Goal: Task Accomplishment & Management: Use online tool/utility

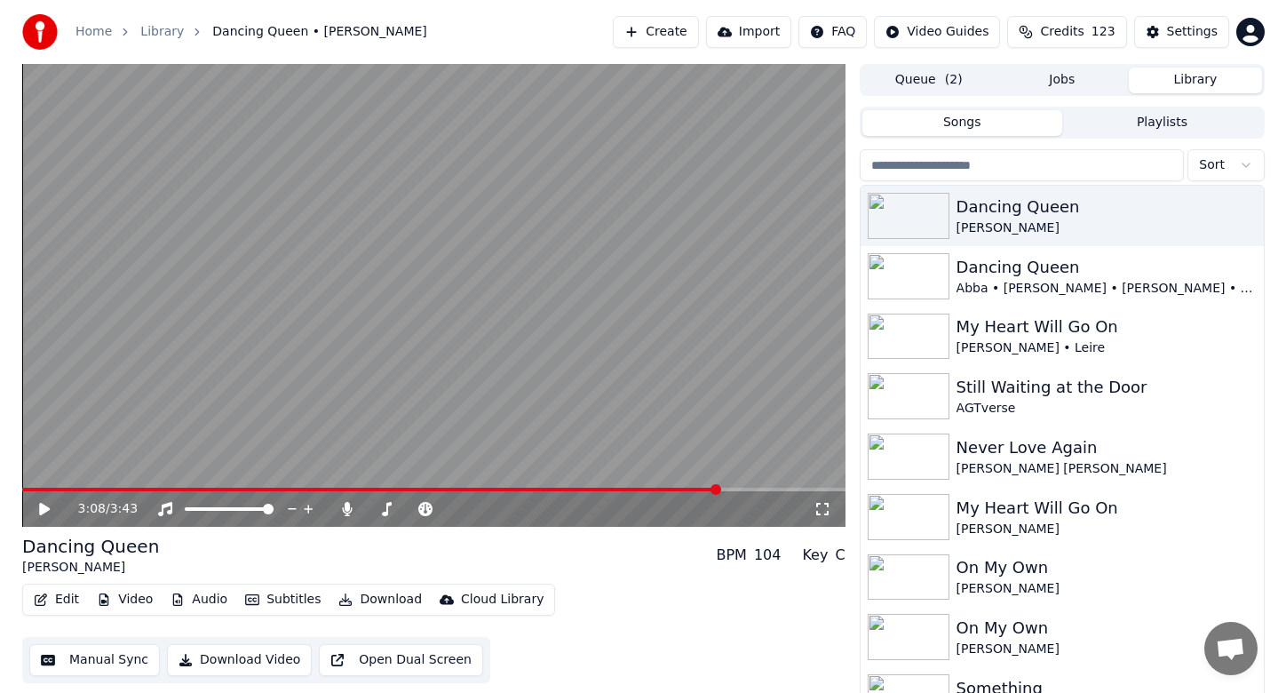
scroll to position [12, 0]
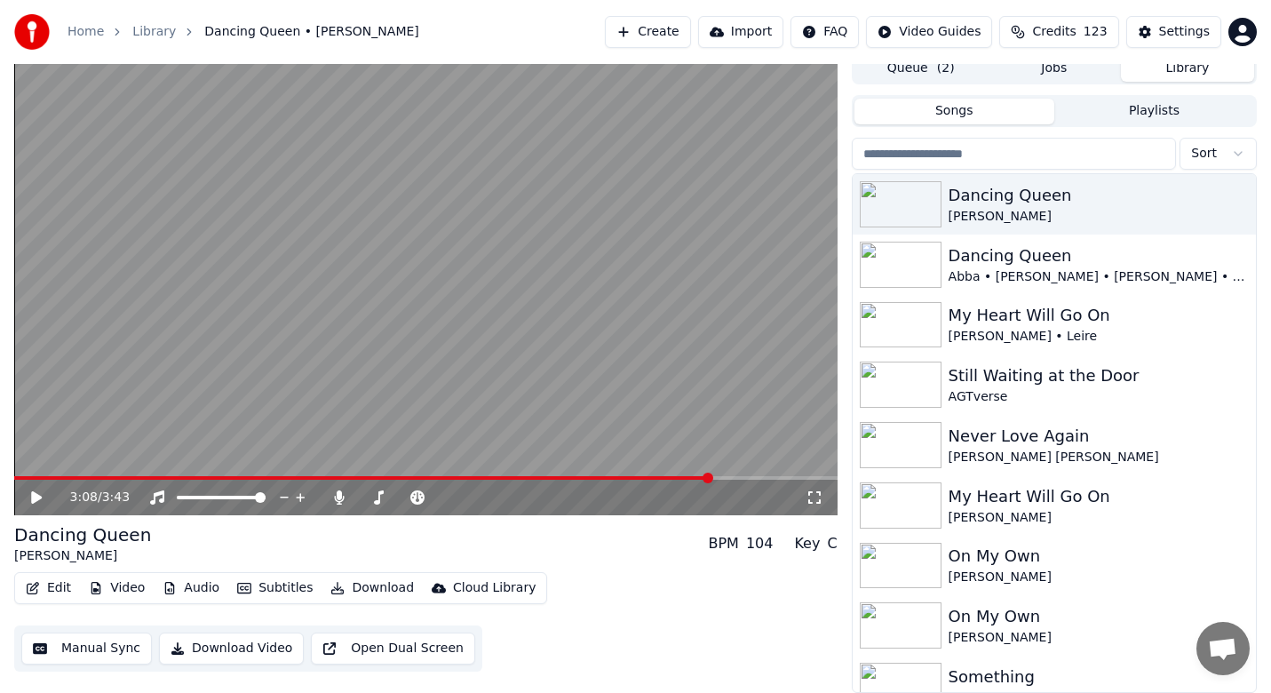
click at [691, 42] on button "Create" at bounding box center [648, 32] width 86 height 32
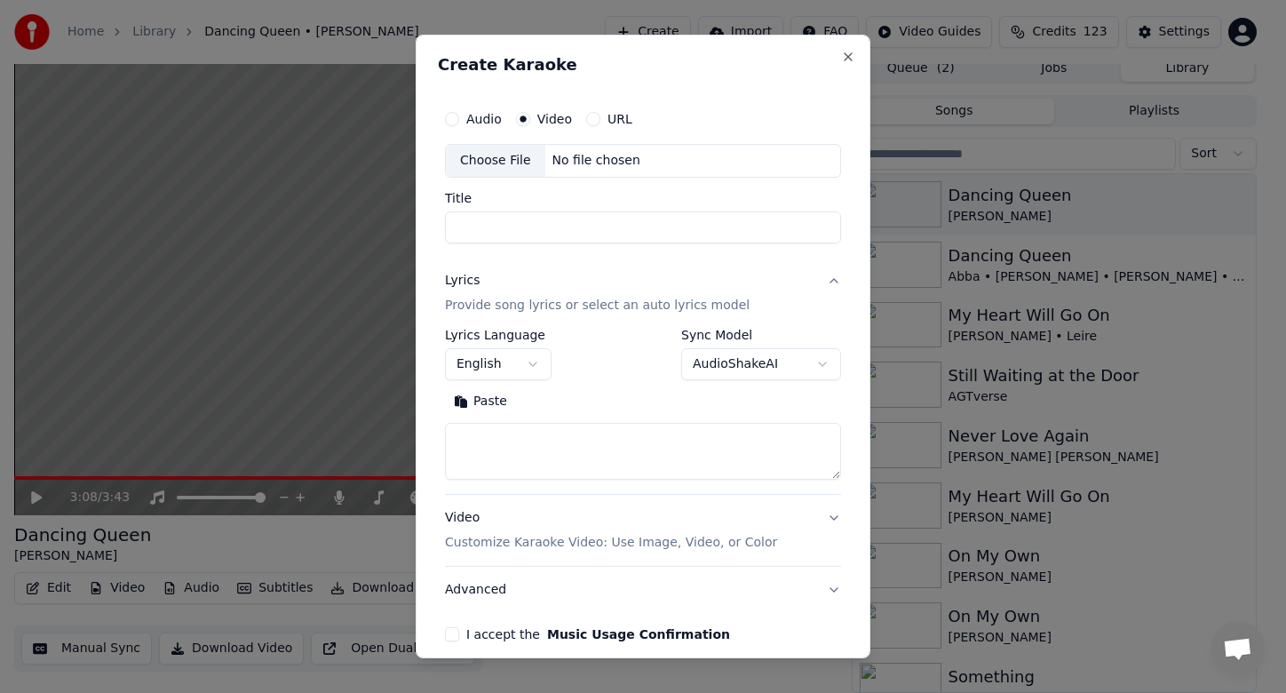
click at [552, 107] on div "Audio Video URL" at bounding box center [643, 119] width 396 height 36
click at [496, 163] on div "Choose File" at bounding box center [495, 161] width 99 height 32
type input "**********"
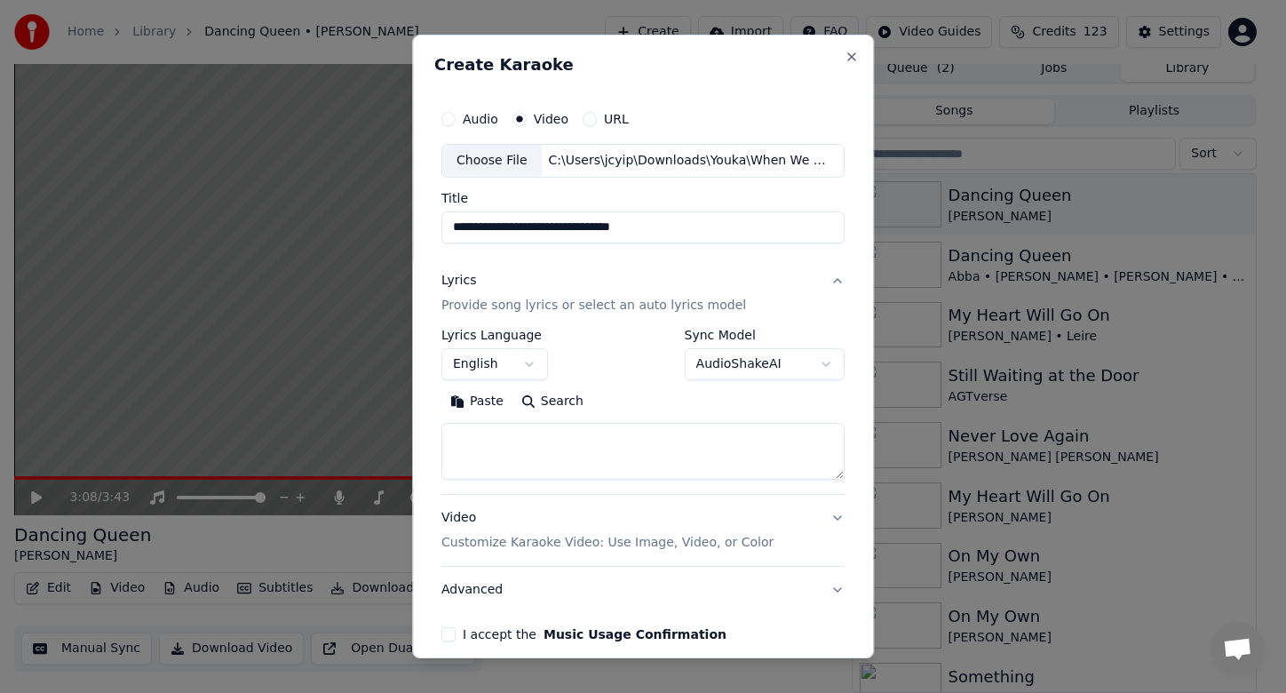
click at [500, 438] on textarea at bounding box center [642, 451] width 403 height 57
click at [476, 411] on button "Paste" at bounding box center [476, 401] width 71 height 28
click at [446, 638] on button "I accept the Music Usage Confirmation" at bounding box center [448, 634] width 14 height 14
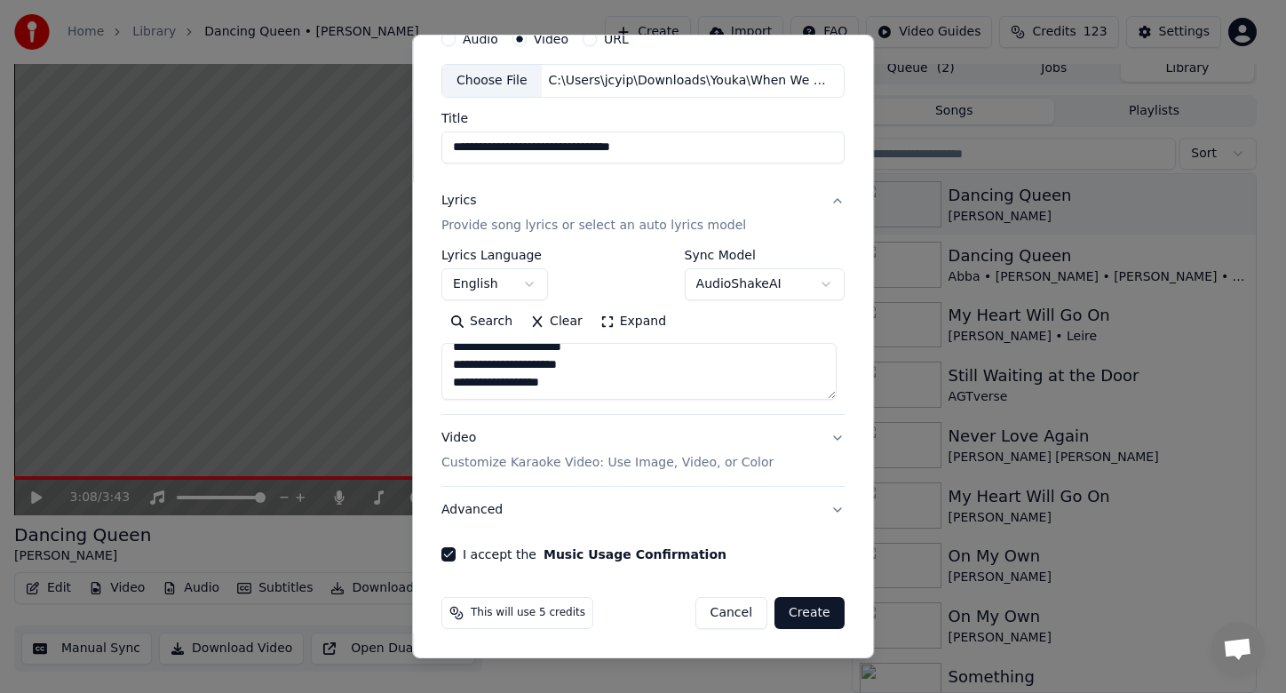
click at [797, 622] on button "Create" at bounding box center [809, 613] width 70 height 32
type textarea "**********"
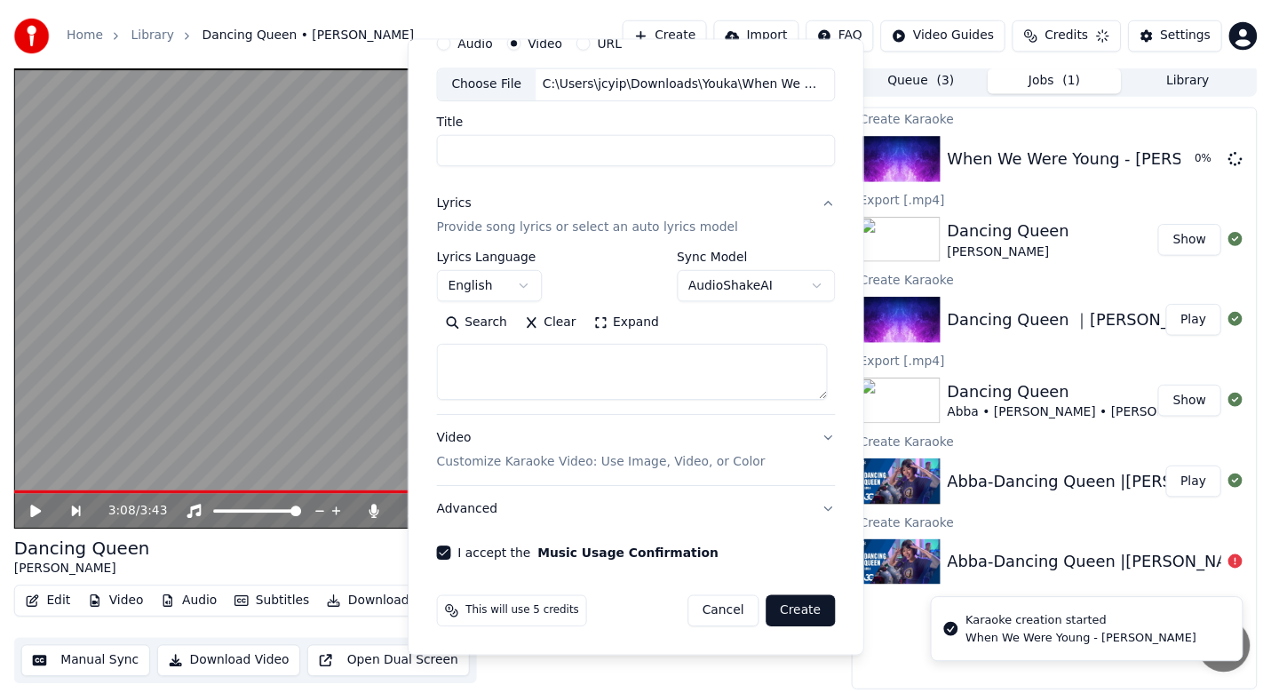
scroll to position [3, 0]
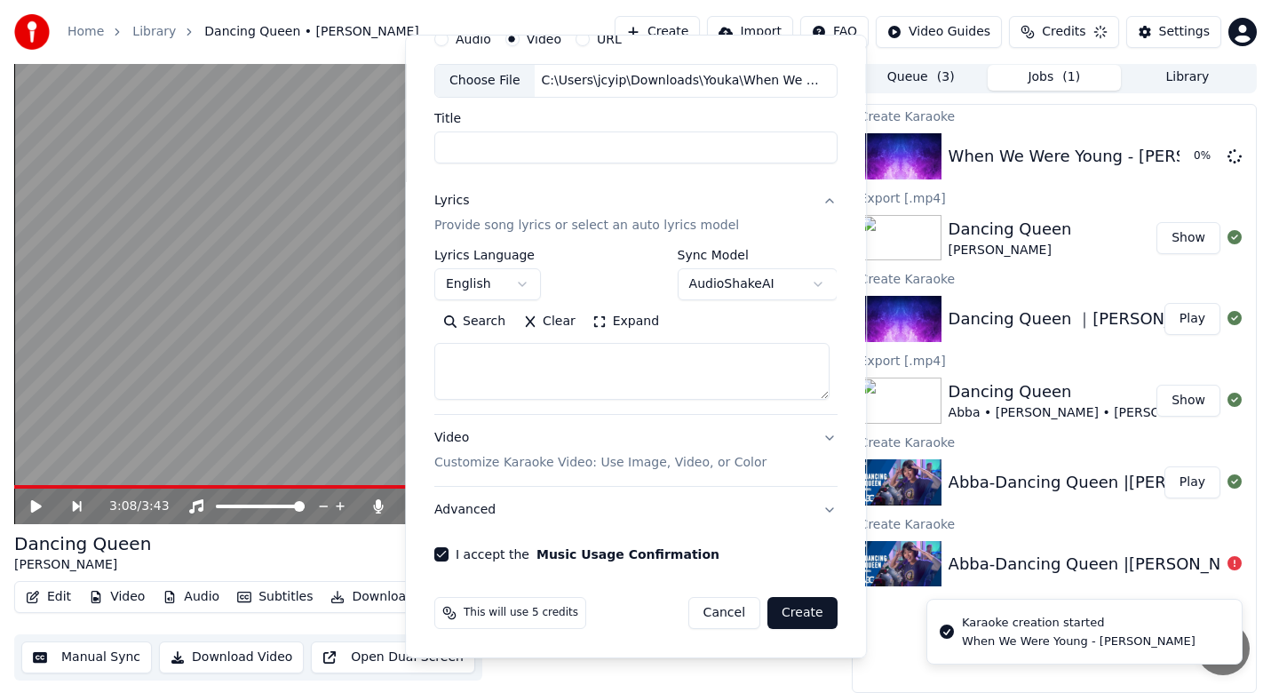
select select
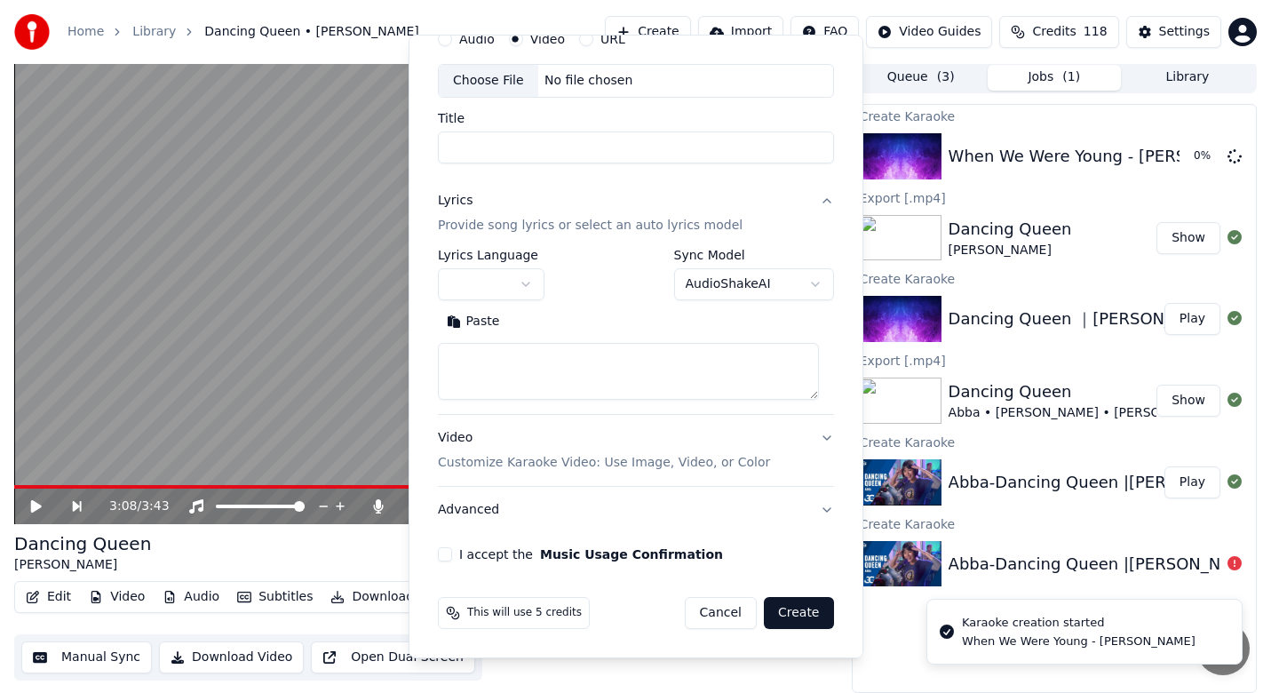
scroll to position [0, 0]
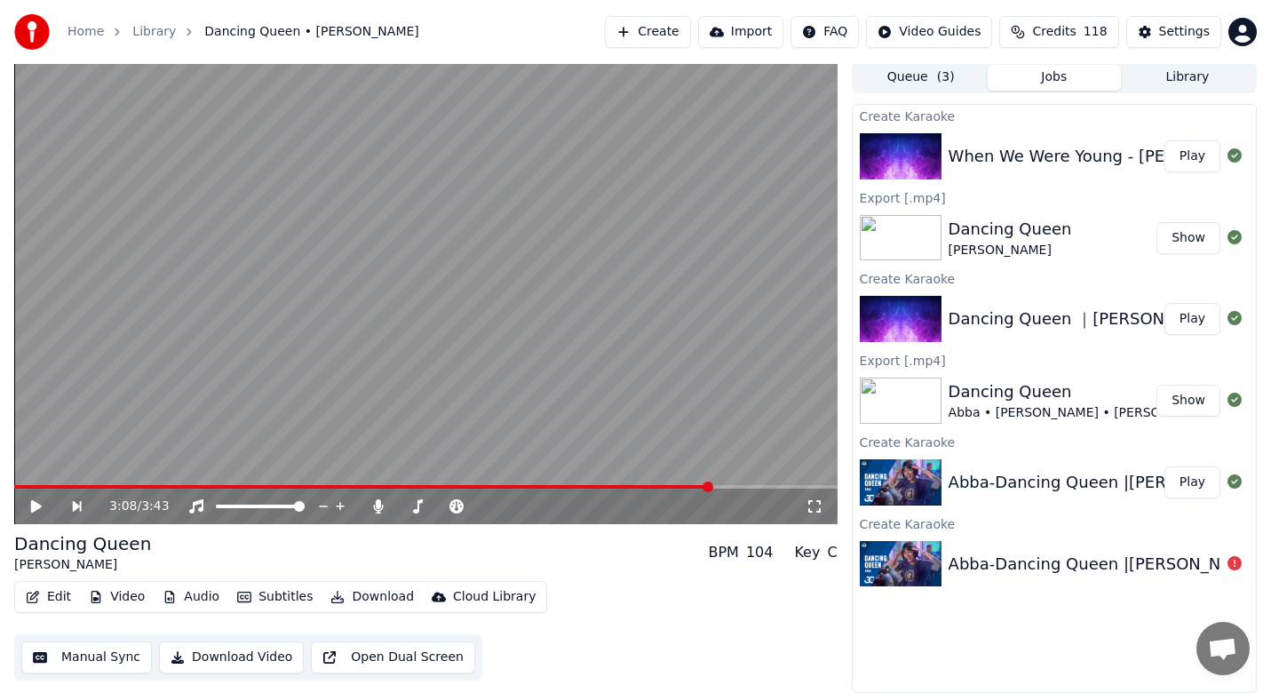
click at [1196, 160] on button "Play" at bounding box center [1192, 156] width 56 height 32
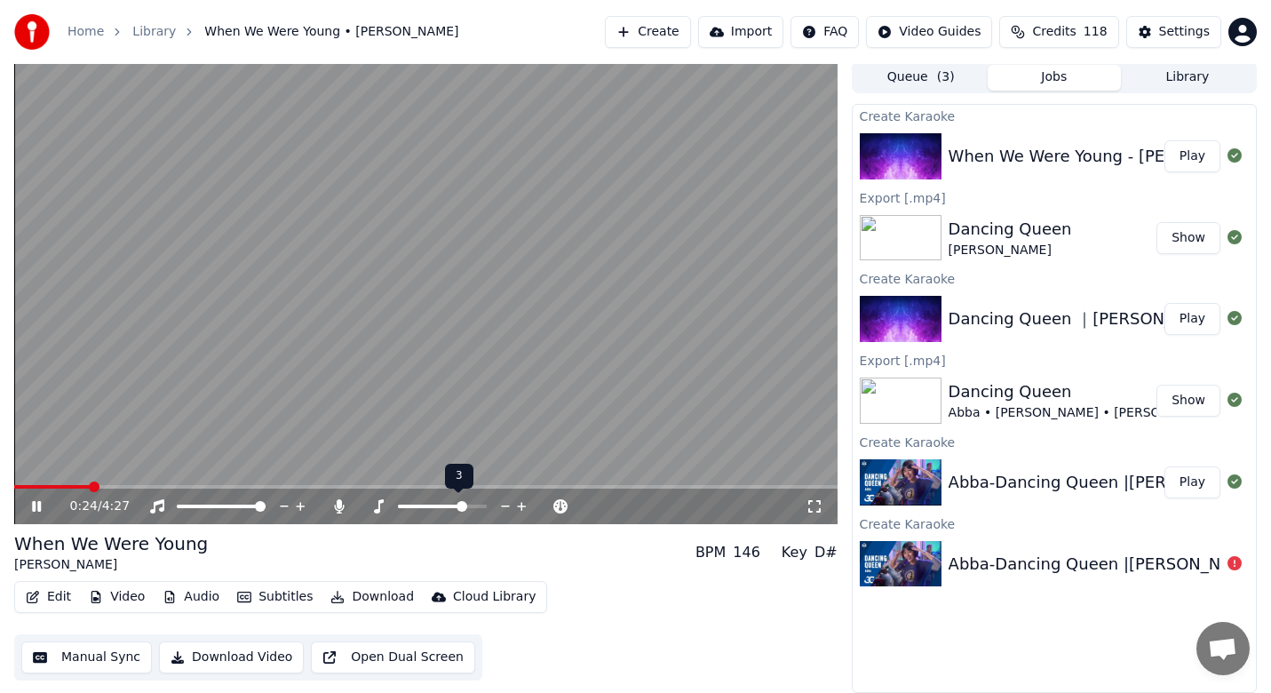
click at [501, 504] on icon at bounding box center [505, 506] width 17 height 18
click at [334, 508] on icon at bounding box center [339, 506] width 18 height 14
click at [423, 504] on div at bounding box center [419, 506] width 143 height 18
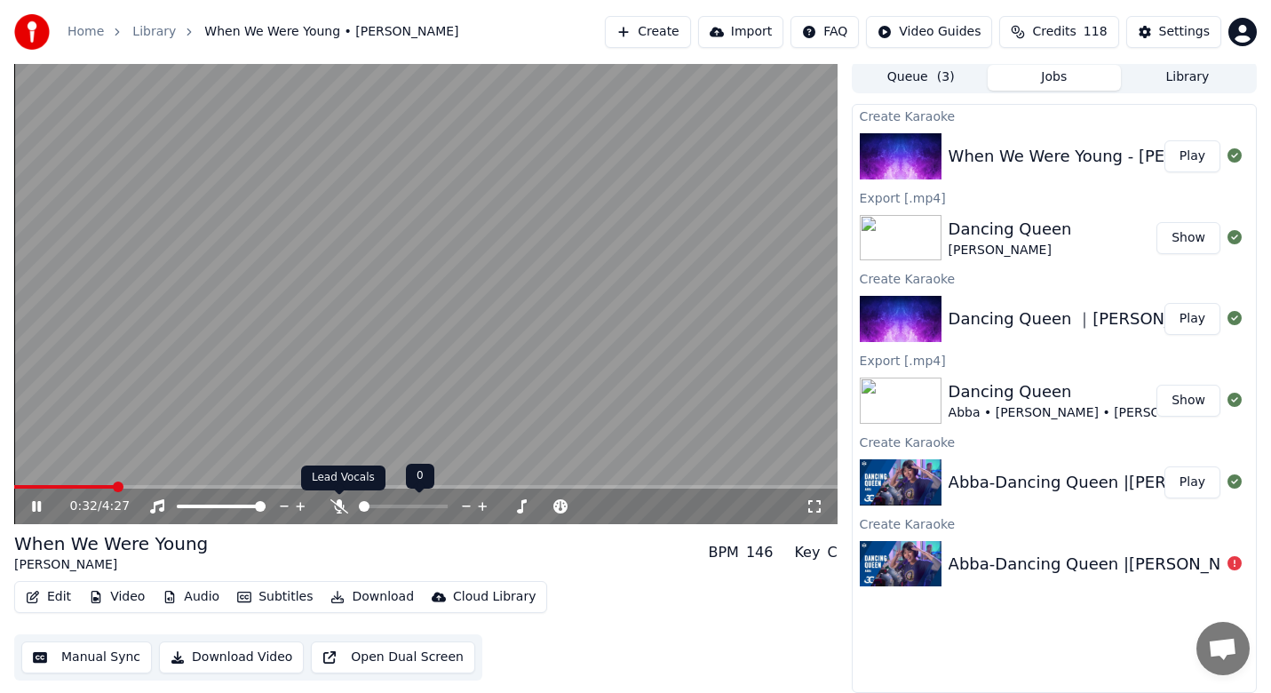
click at [339, 504] on icon at bounding box center [339, 506] width 18 height 14
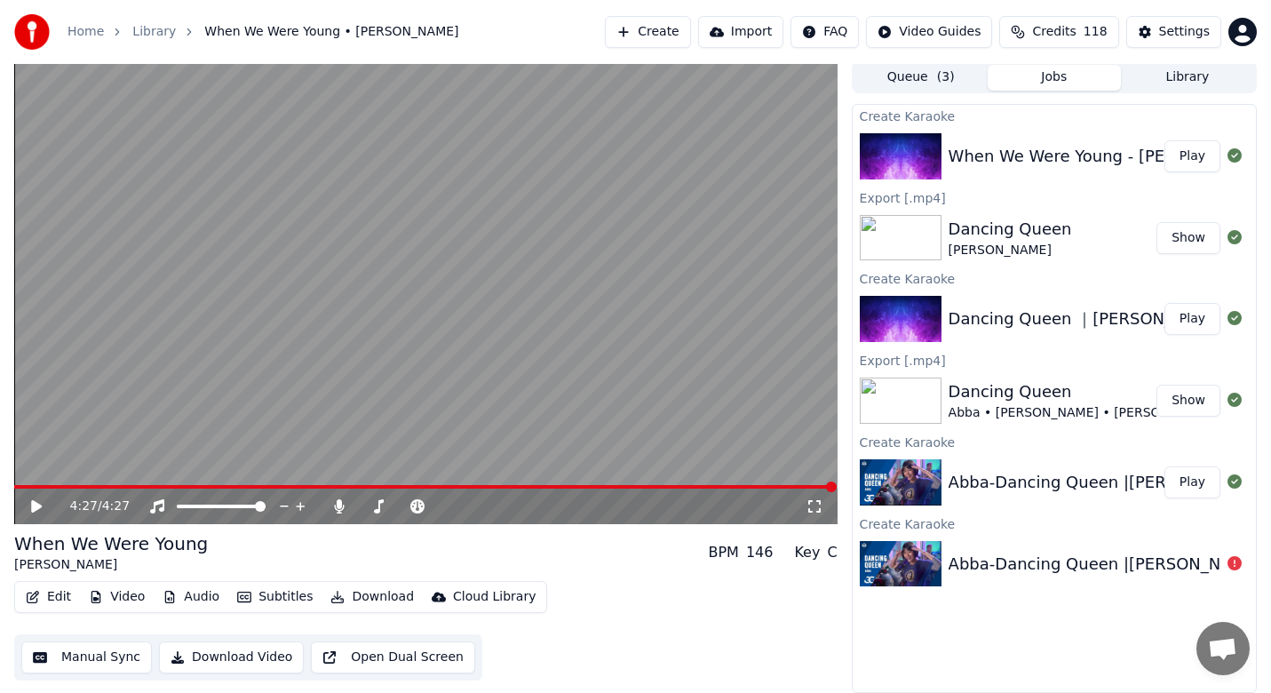
click at [40, 502] on icon at bounding box center [49, 506] width 42 height 14
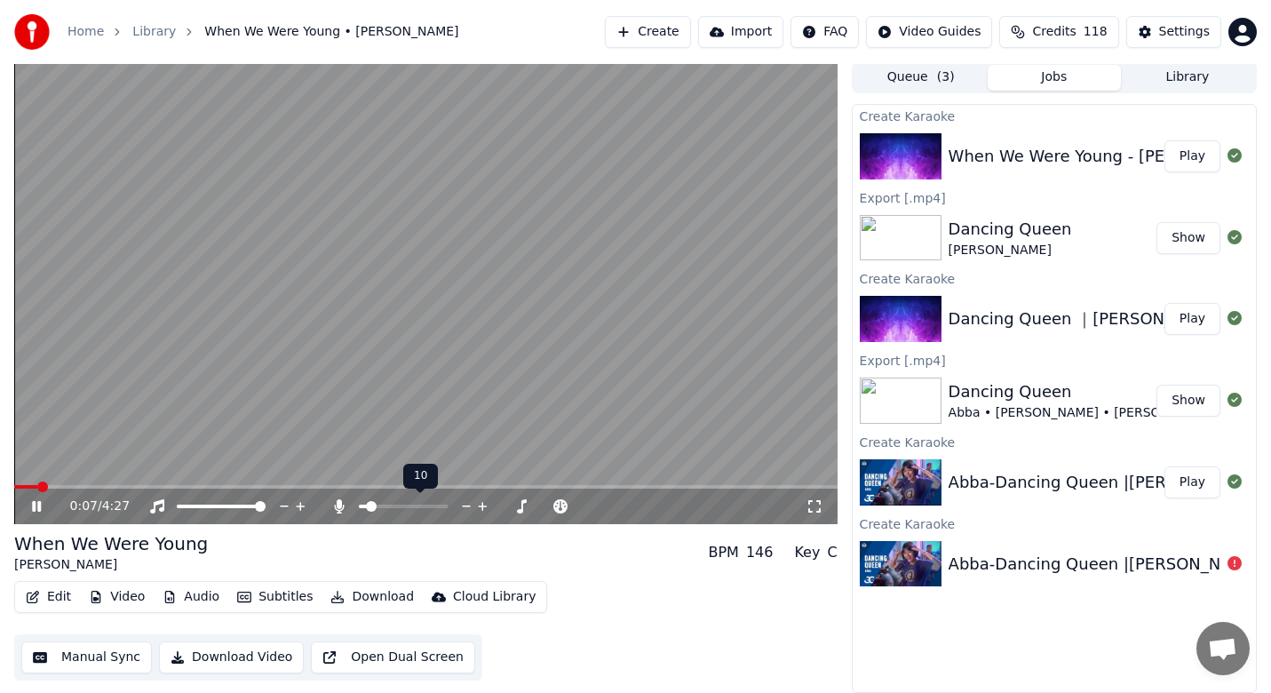
click at [368, 508] on span at bounding box center [363, 506] width 9 height 4
click at [471, 504] on icon at bounding box center [466, 506] width 17 height 18
click at [459, 504] on icon at bounding box center [466, 506] width 17 height 18
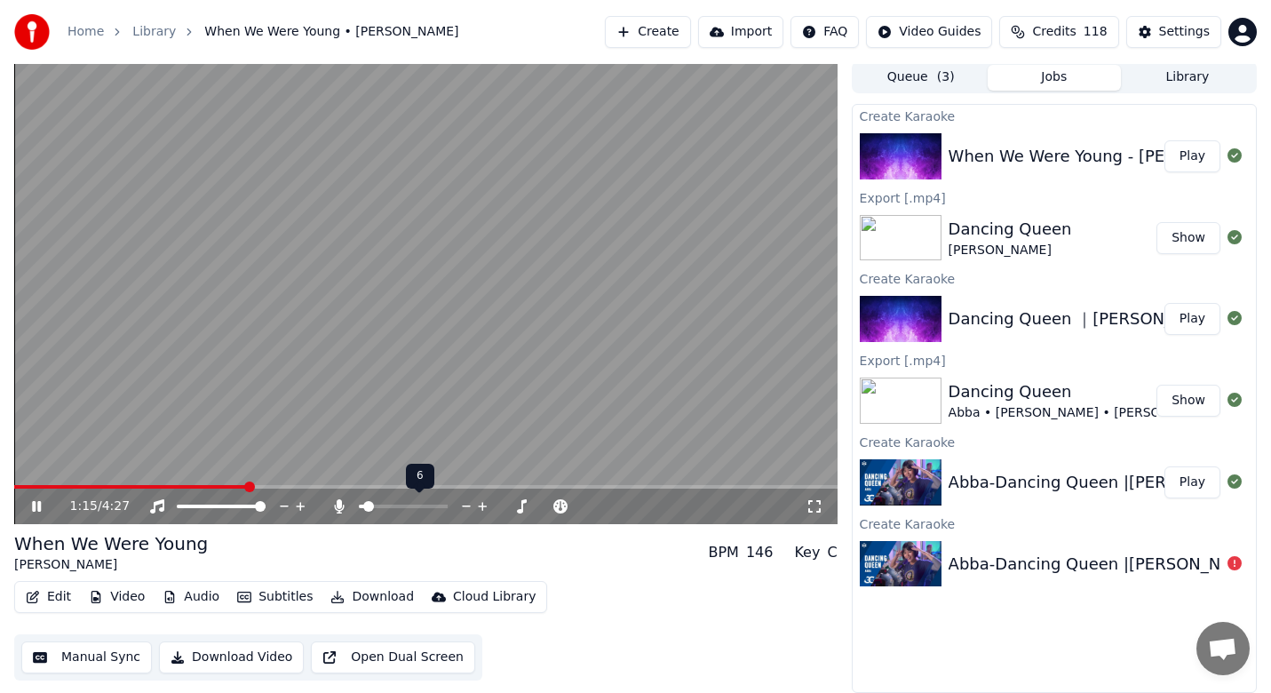
click at [463, 499] on icon at bounding box center [466, 506] width 17 height 18
click at [274, 658] on button "Download Video" at bounding box center [231, 657] width 145 height 32
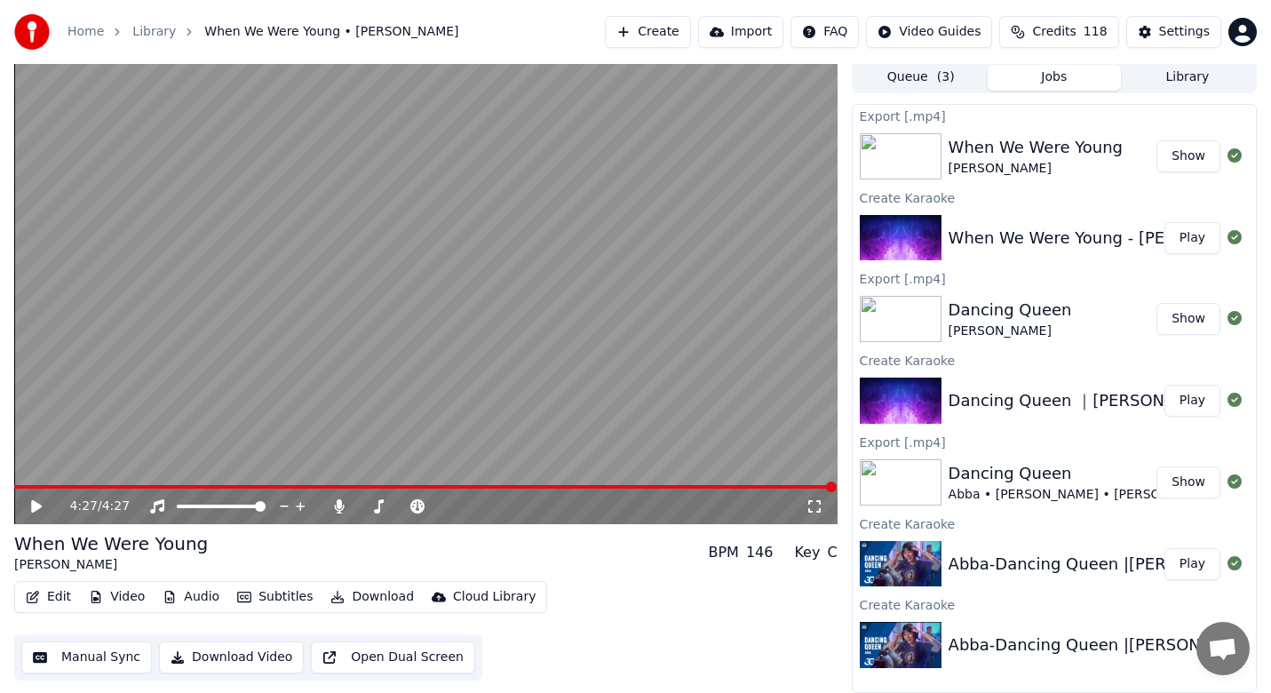
click at [31, 484] on video at bounding box center [425, 292] width 823 height 463
click at [45, 488] on span at bounding box center [425, 487] width 823 height 4
click at [30, 506] on icon at bounding box center [49, 506] width 42 height 14
click at [448, 501] on span at bounding box center [442, 506] width 11 height 11
click at [39, 509] on icon at bounding box center [36, 506] width 11 height 12
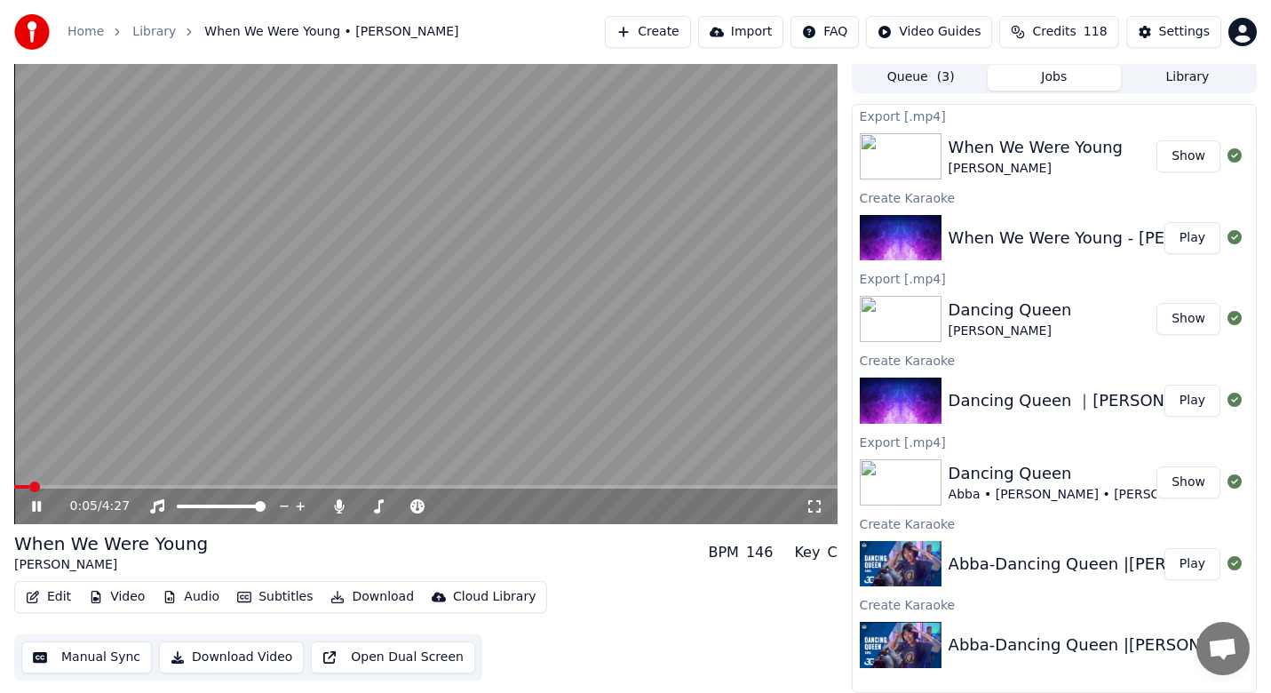
click at [28, 488] on span at bounding box center [21, 487] width 15 height 4
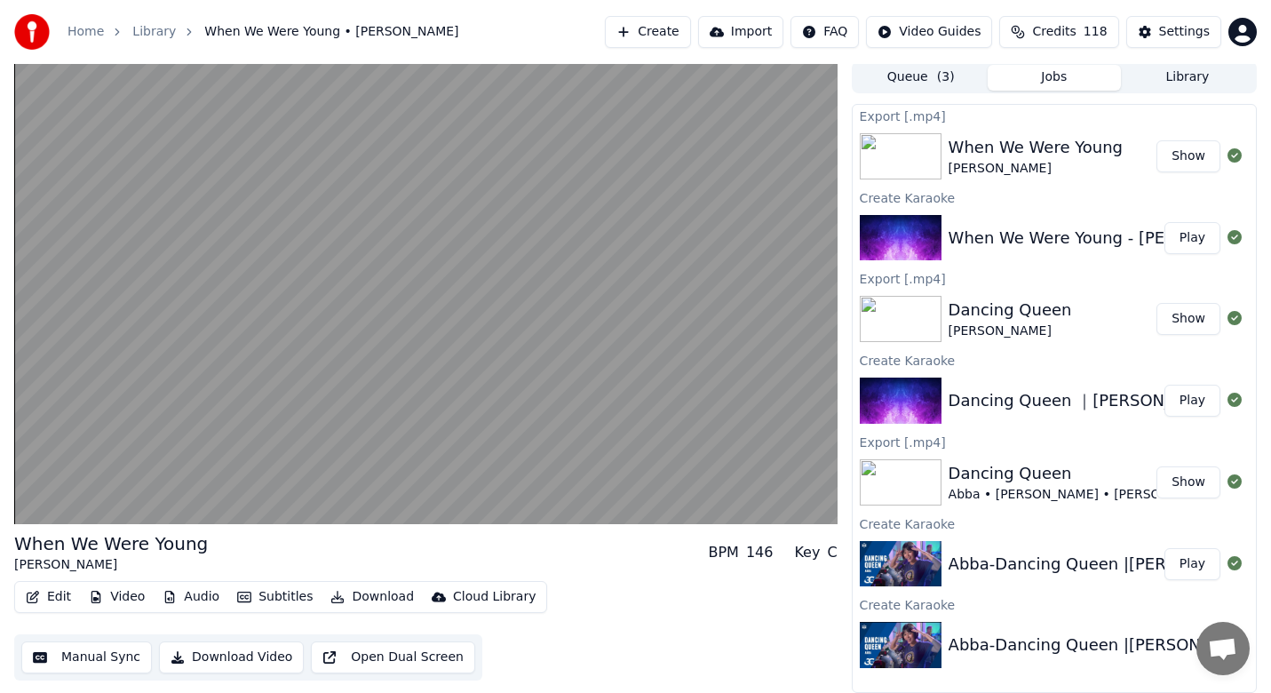
click at [216, 650] on button "Download Video" at bounding box center [231, 657] width 145 height 32
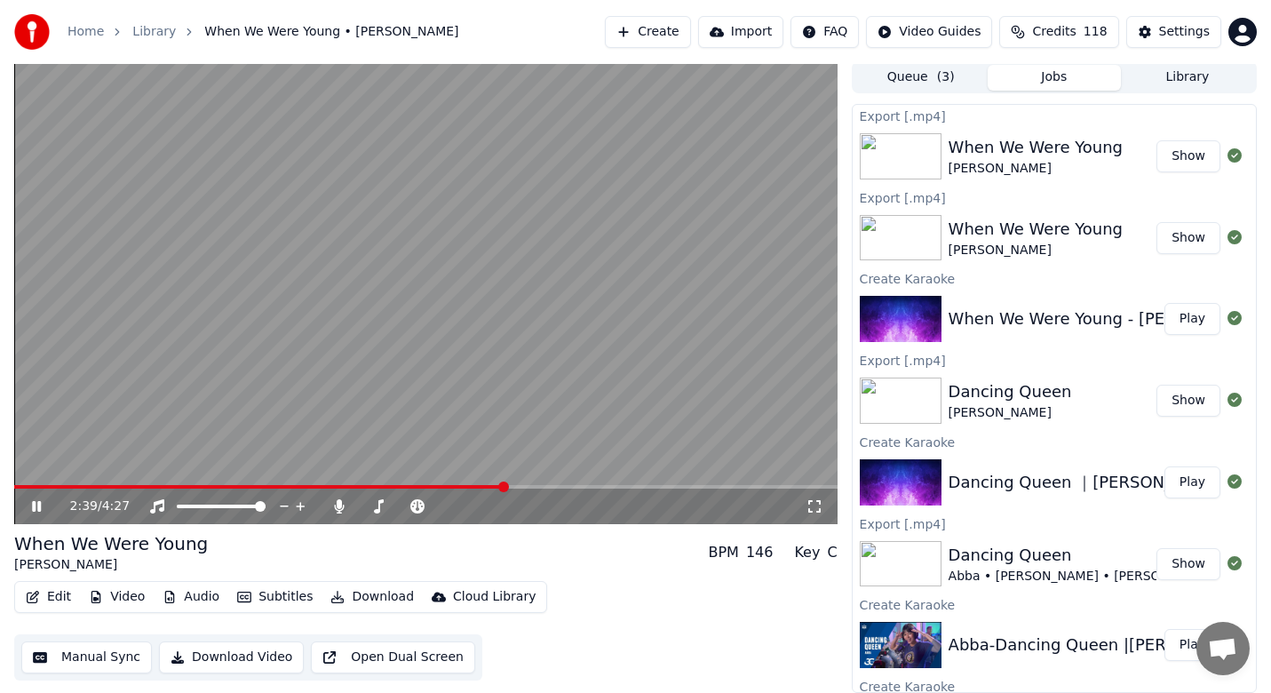
click at [35, 506] on icon at bounding box center [36, 506] width 9 height 11
